Goal: Obtain resource: Download file/media

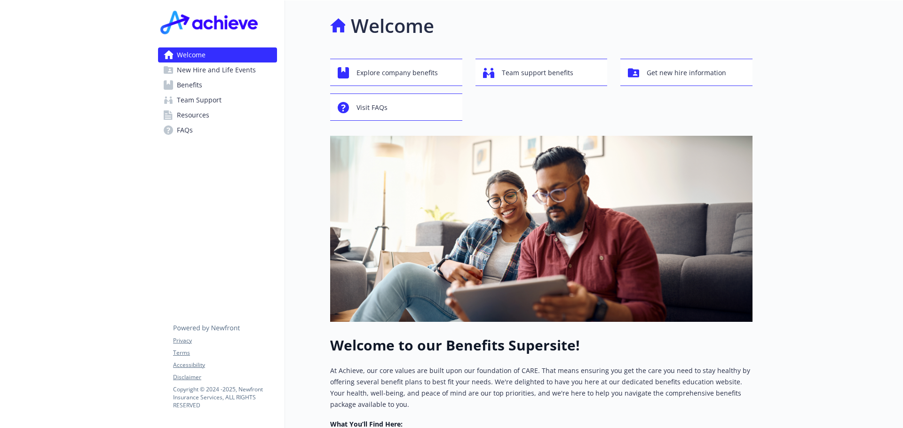
click at [192, 86] on span "Benefits" at bounding box center [189, 85] width 25 height 15
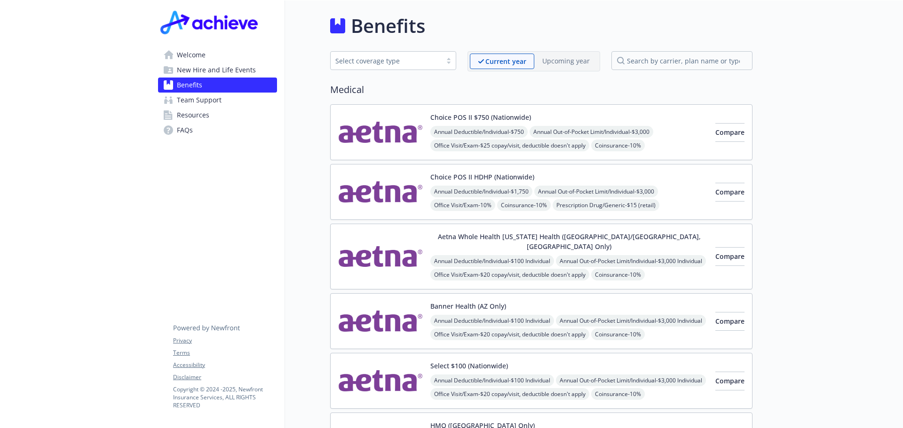
click at [199, 73] on span "New Hire and Life Events" at bounding box center [216, 70] width 79 height 15
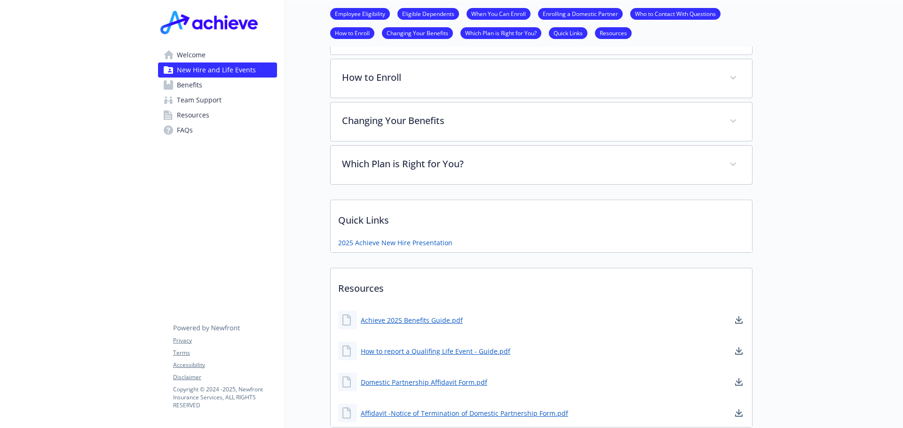
scroll to position [517, 0]
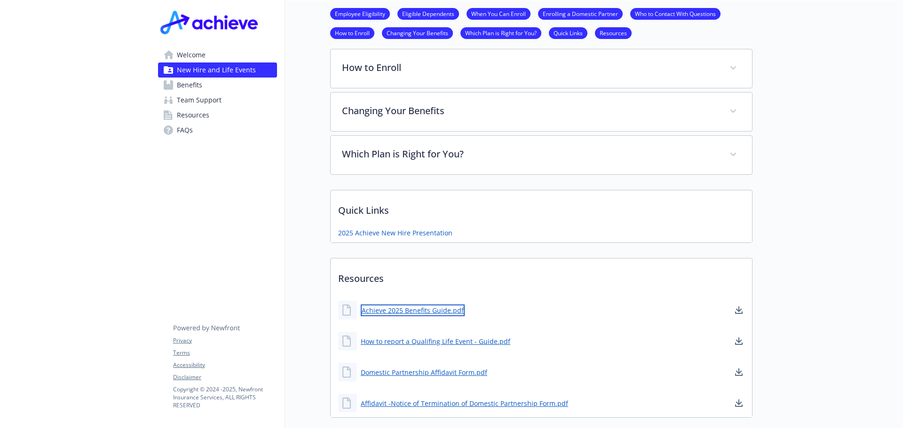
click at [404, 310] on link "Achieve 2025 Benefits Guide.pdf" at bounding box center [413, 311] width 104 height 12
